Goal: Information Seeking & Learning: Learn about a topic

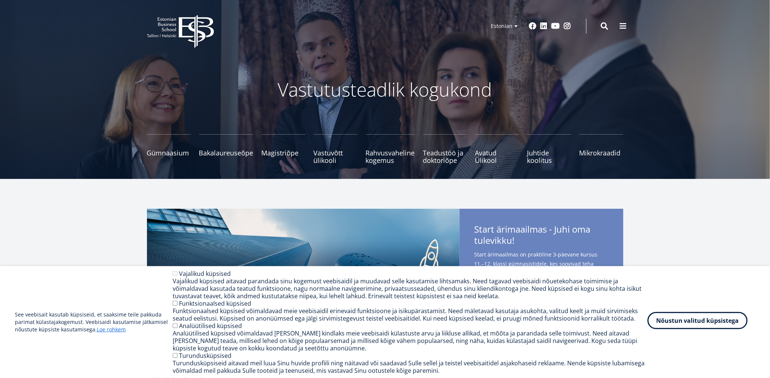
click at [692, 318] on button "Nõustun valitud küpsistega" at bounding box center [698, 320] width 100 height 17
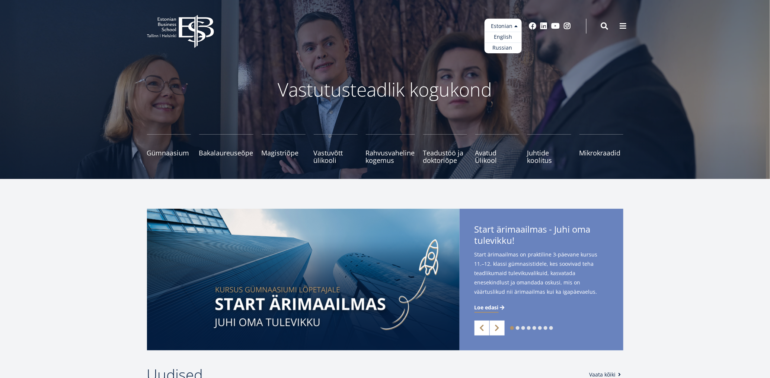
click at [501, 26] on ul "Estonian English Russian" at bounding box center [503, 36] width 37 height 35
click at [504, 37] on link "English" at bounding box center [503, 37] width 37 height 11
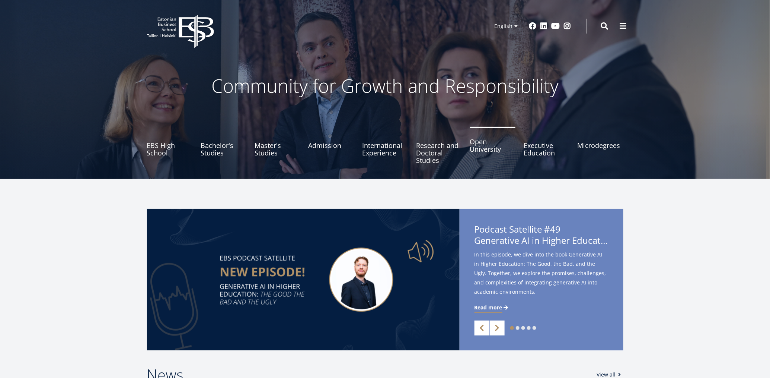
click at [476, 148] on link "Open University" at bounding box center [493, 145] width 46 height 37
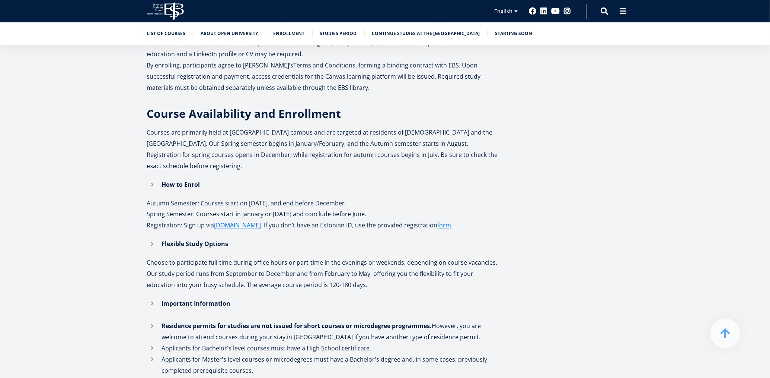
scroll to position [512, 0]
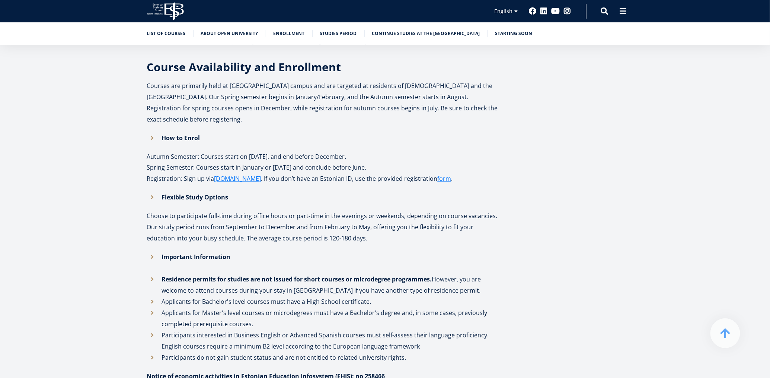
click at [189, 253] on strong "Important Information" at bounding box center [196, 257] width 69 height 8
click at [149, 251] on li "Important Information" at bounding box center [324, 262] width 354 height 22
click at [153, 251] on li "Important Information" at bounding box center [324, 262] width 354 height 22
click at [152, 251] on li "Important Information" at bounding box center [324, 262] width 354 height 22
click at [178, 253] on strong "Important Information" at bounding box center [196, 257] width 69 height 8
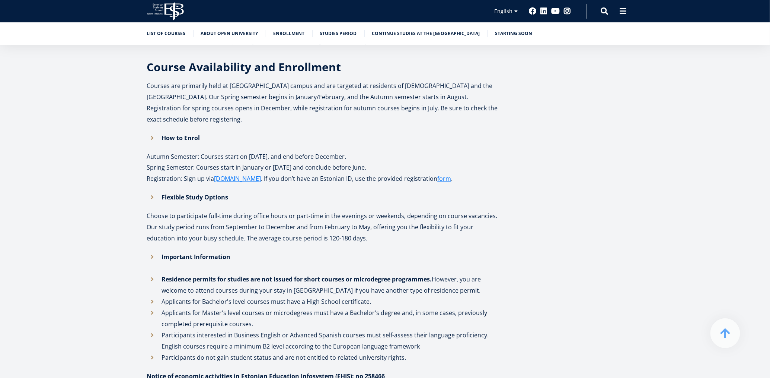
click at [208, 253] on strong "Important Information" at bounding box center [196, 257] width 69 height 8
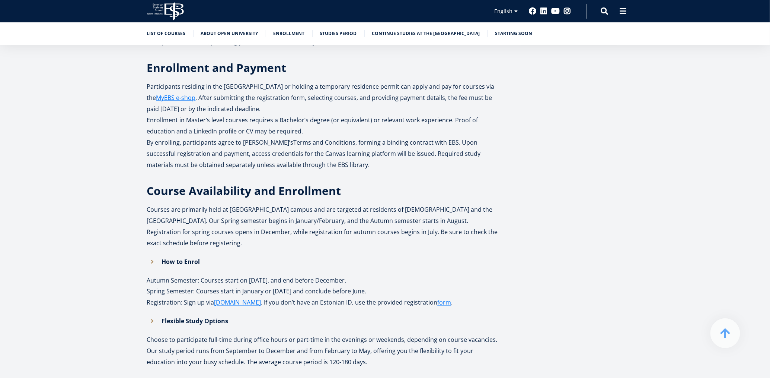
scroll to position [388, 0]
click at [239, 34] on link "About Open University" at bounding box center [229, 32] width 57 height 7
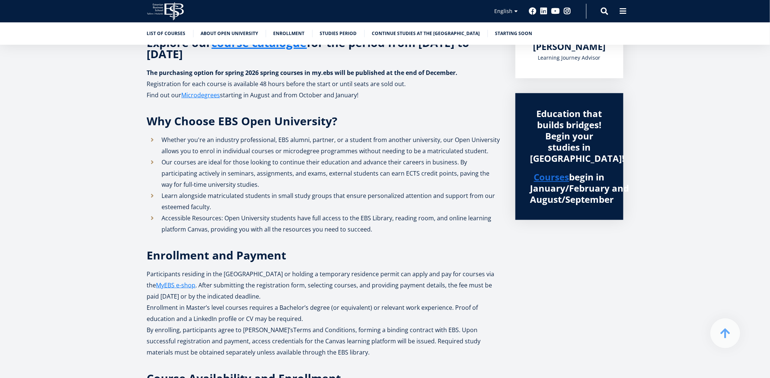
scroll to position [194, 0]
